Goal: Navigation & Orientation: Find specific page/section

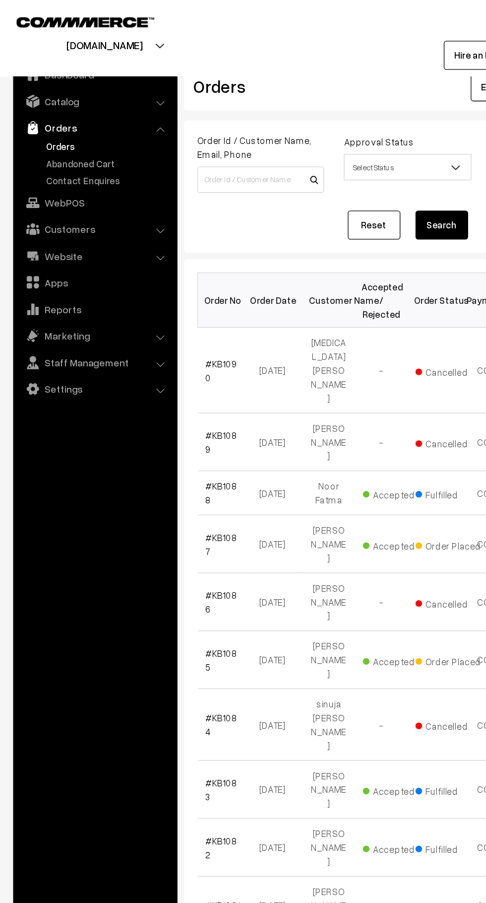
click at [79, 123] on link "Abandoned Cart" at bounding box center [81, 123] width 98 height 10
click at [85, 179] on link "Customers" at bounding box center [71, 173] width 118 height 18
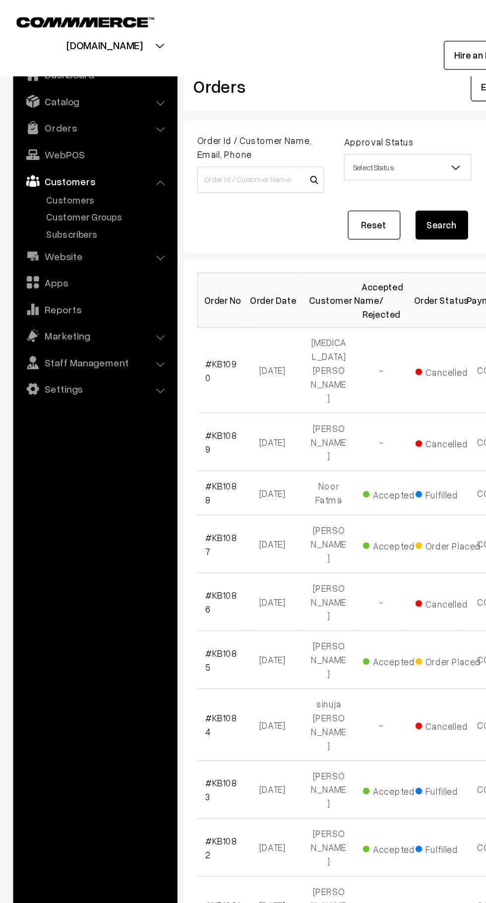
click at [68, 158] on link "Customer Groups" at bounding box center [81, 163] width 98 height 10
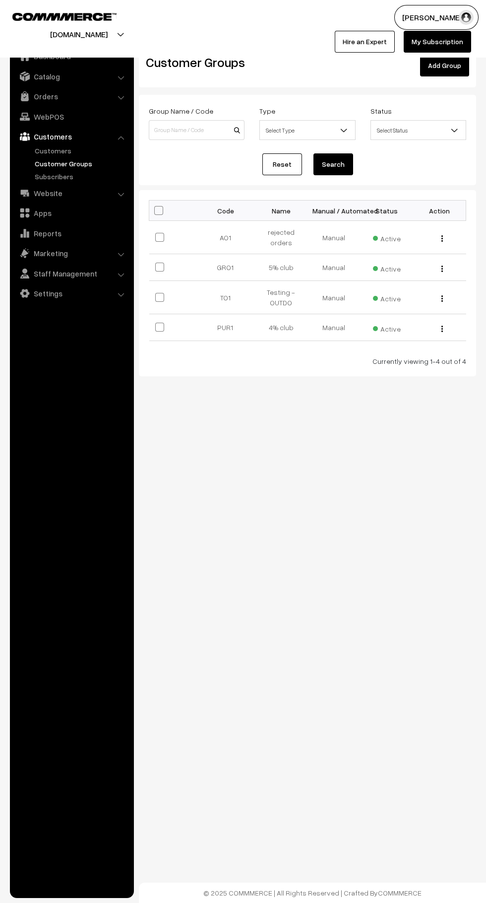
click at [60, 163] on link "Customer Groups" at bounding box center [81, 163] width 98 height 10
click at [63, 152] on link "Customers" at bounding box center [81, 150] width 98 height 10
